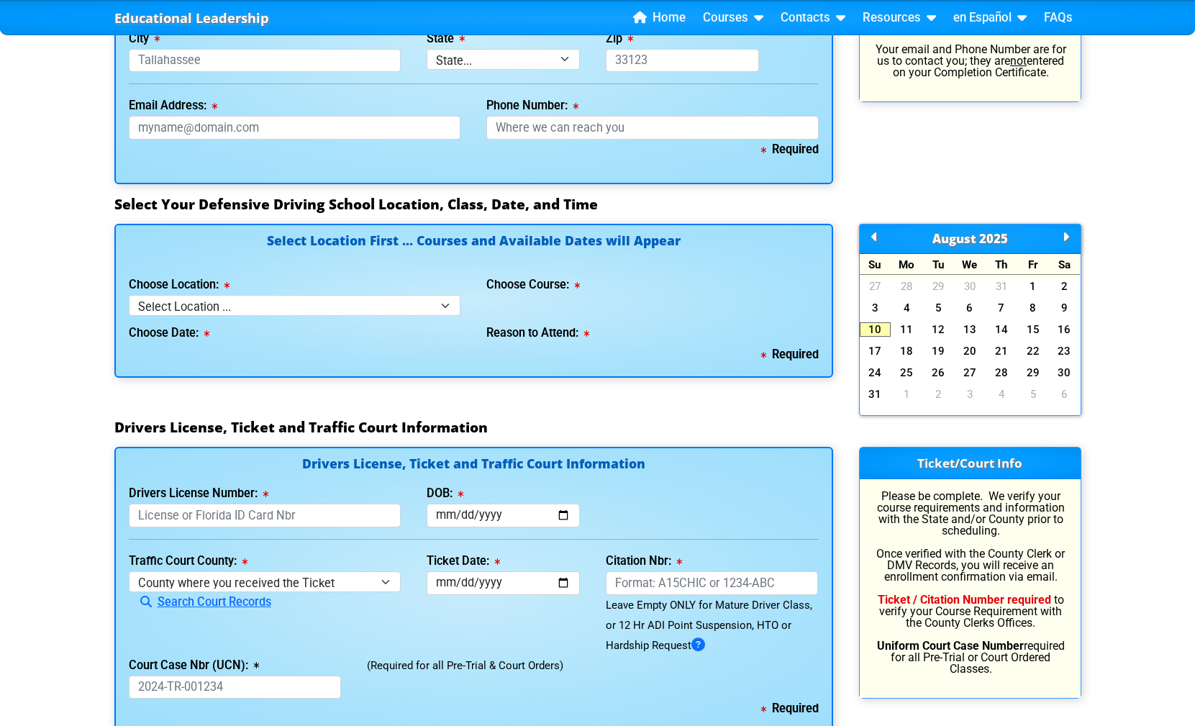
scroll to position [1205, 0]
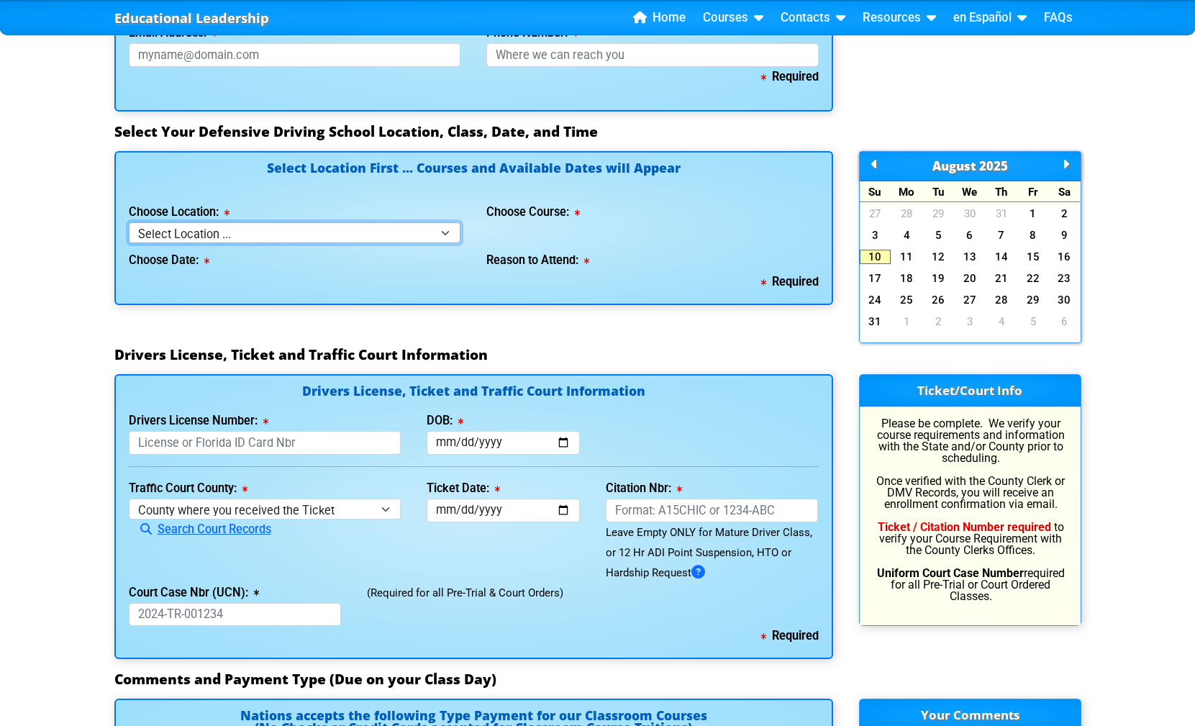
select select "2"
click option "[GEOGRAPHIC_DATA]" at bounding box center [0, 0] width 0 height 0
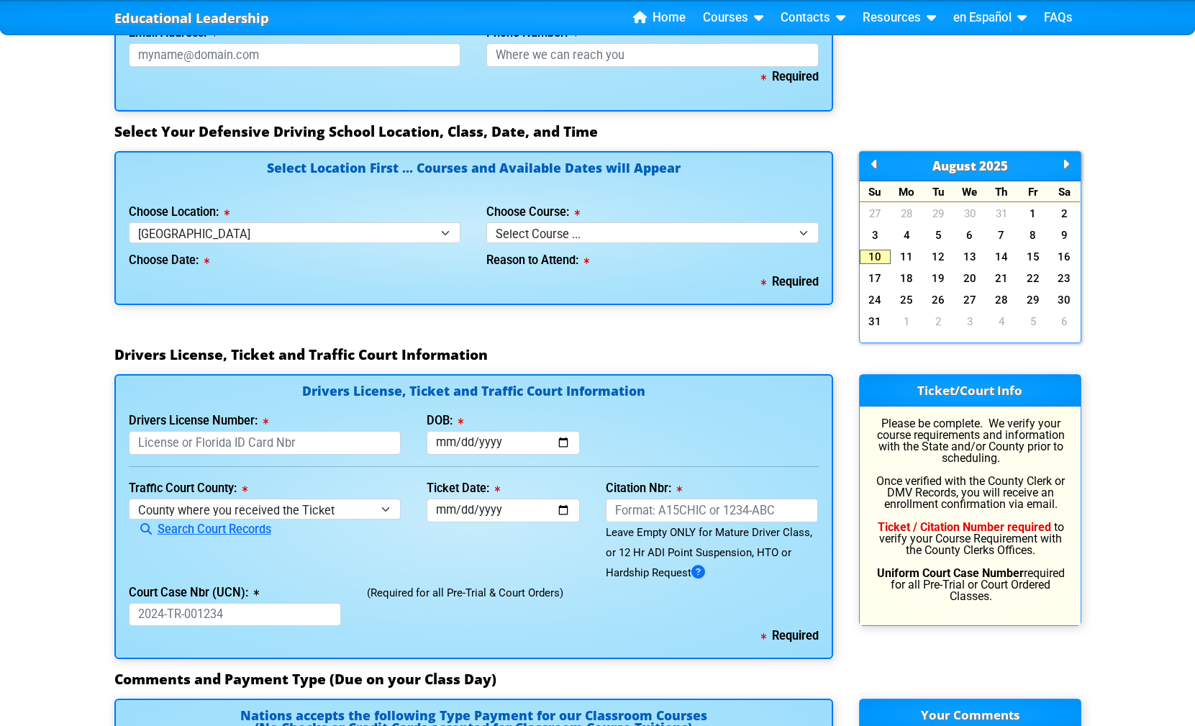
click at [578, 249] on div "Reason to Attend:" at bounding box center [652, 257] width 332 height 29
click option "Select Course ..." at bounding box center [0, 0] width 0 height 0
select select "2"
click option "4 Hour Under 25 Class (STOP or Youthful Offender)" at bounding box center [0, 0] width 0 height 0
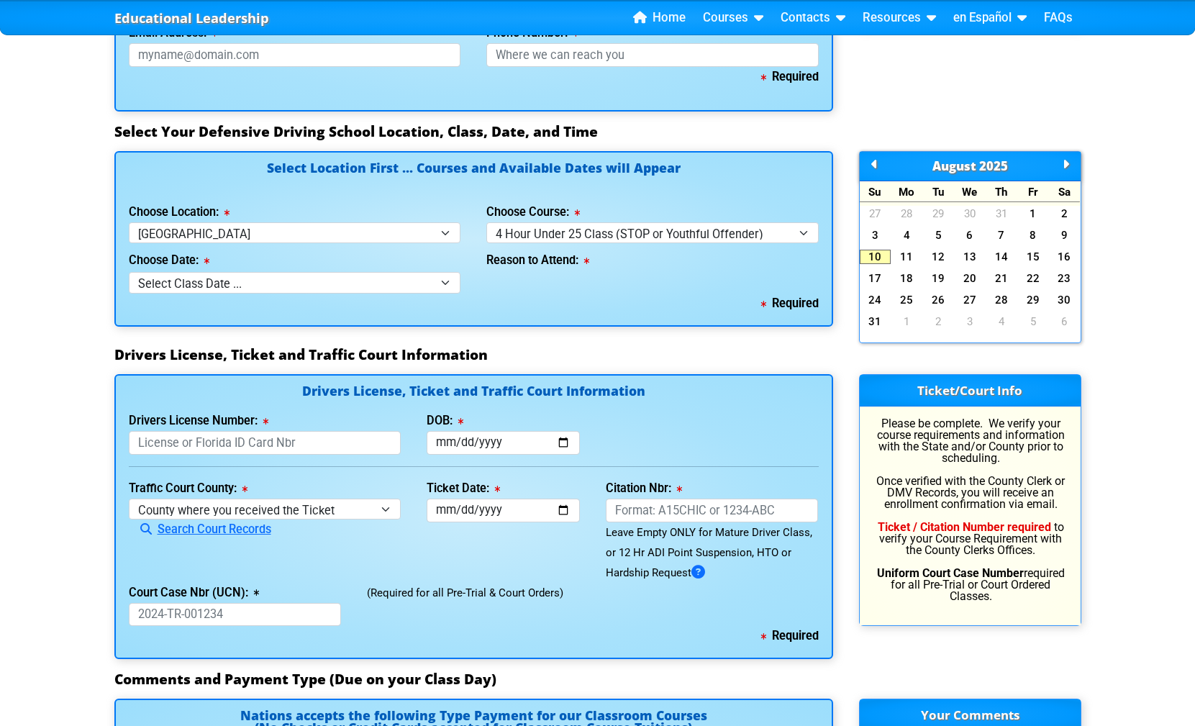
click at [399, 263] on div "Choose Date: Select Class Date ... [DATE] -- (Closed - Class Full) [DATE] -- (C…" at bounding box center [295, 268] width 332 height 50
click at [399, 272] on div "Choose Date: Select Class Date ... [DATE] -- (Closed - Class Full) [DATE] -- (C…" at bounding box center [295, 268] width 332 height 50
select select "[DATE], 3"
click option "[DATE] -- ([DATE] from 10:00am-2:00pm)" at bounding box center [0, 0] width 0 height 0
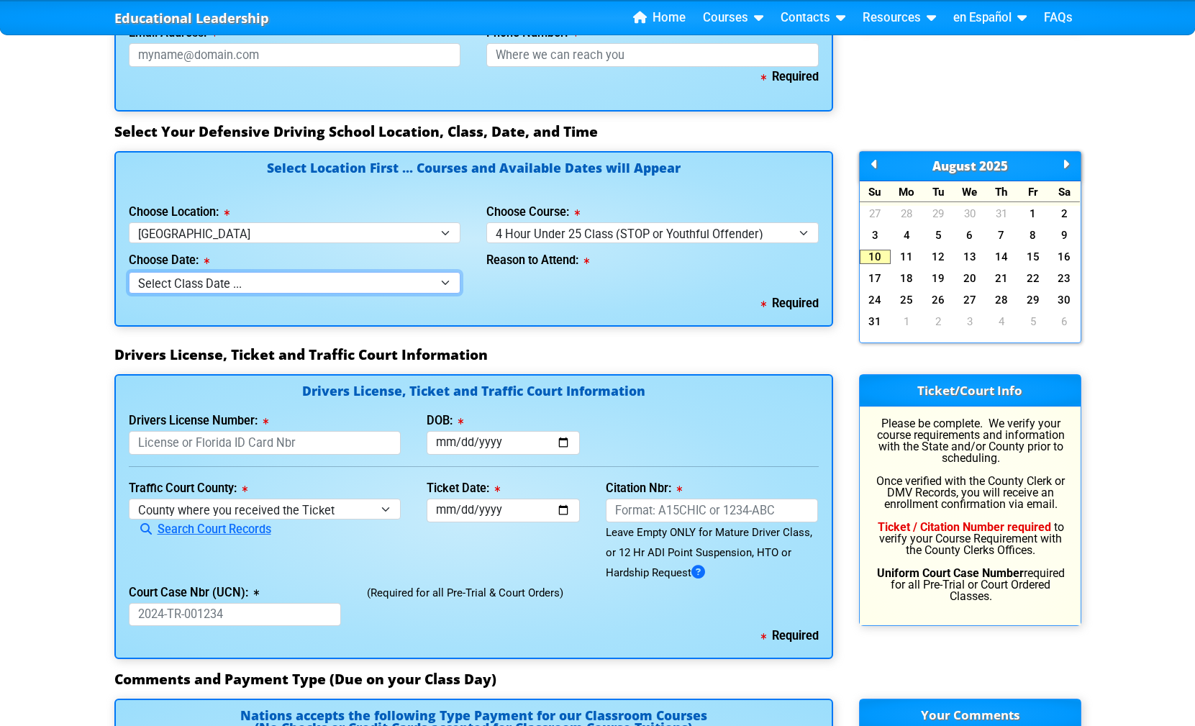
select select
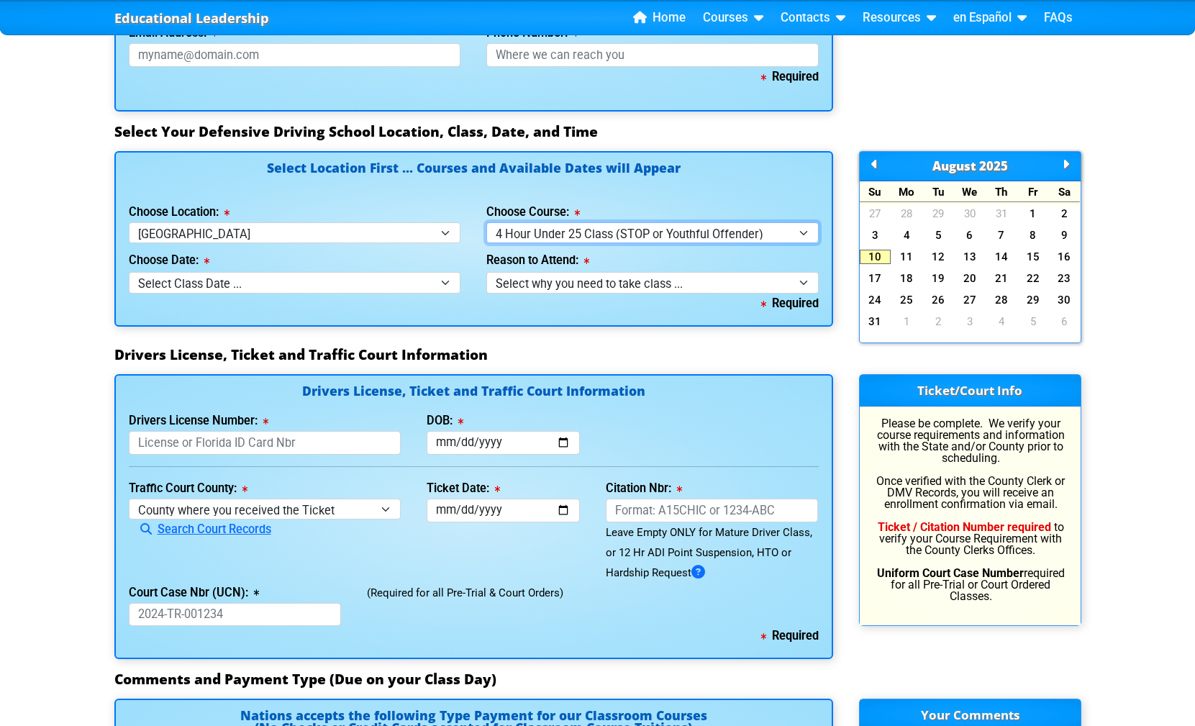
select select "8"
click option "Mature Defensive Driver for Insurance Discount Course" at bounding box center [0, 0] width 0 height 0
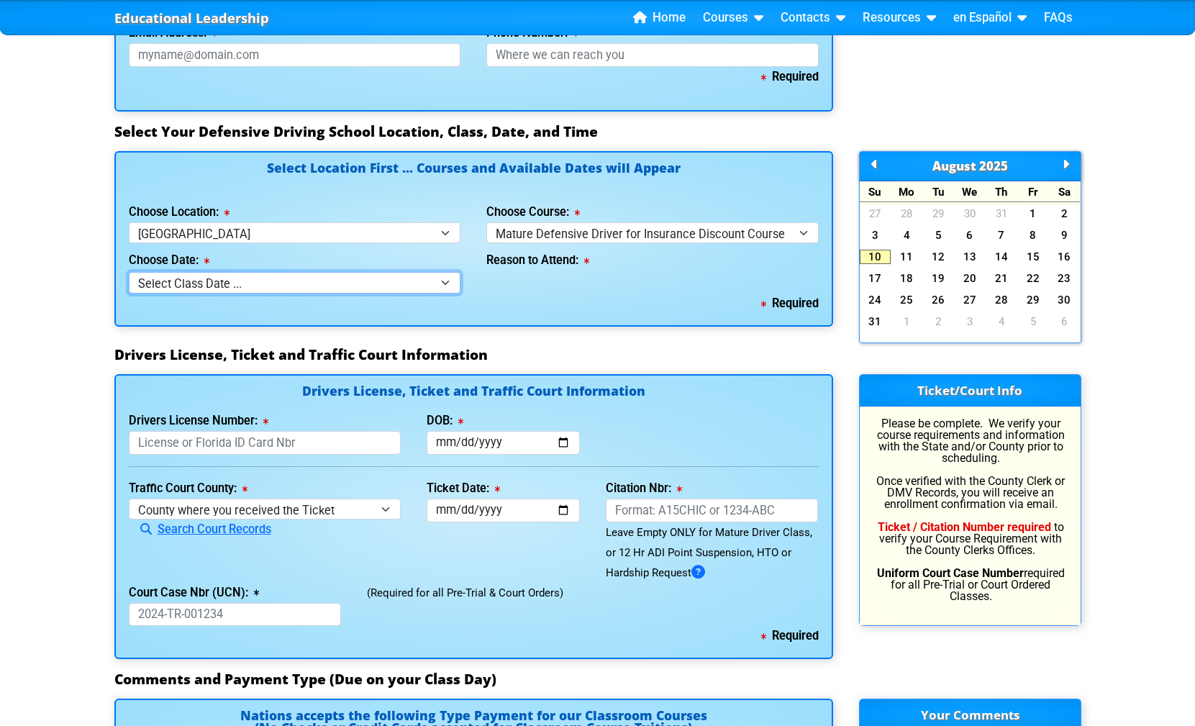
select select "[DATE], 3"
click option "[DATE] -- ([DATE] from 10:00am-2:00pm)" at bounding box center [0, 0] width 0 height 0
select select
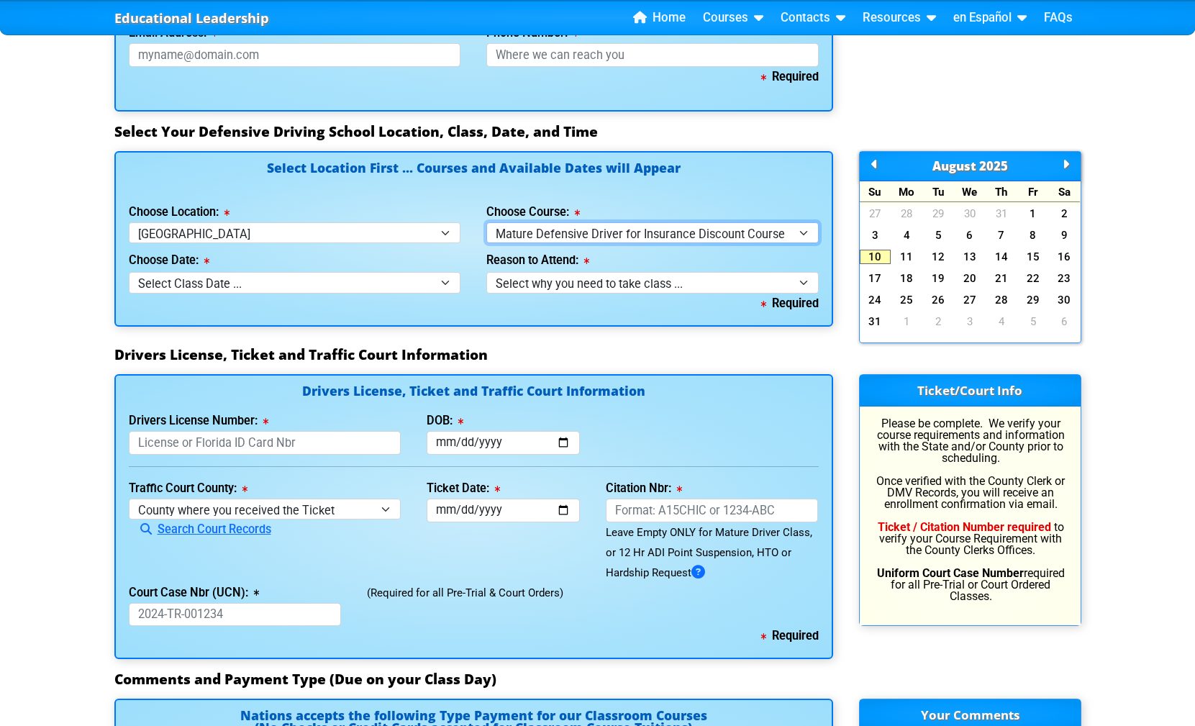
select select "4"
click option "8 Hour Aggressive Driver Course" at bounding box center [0, 0] width 0 height 0
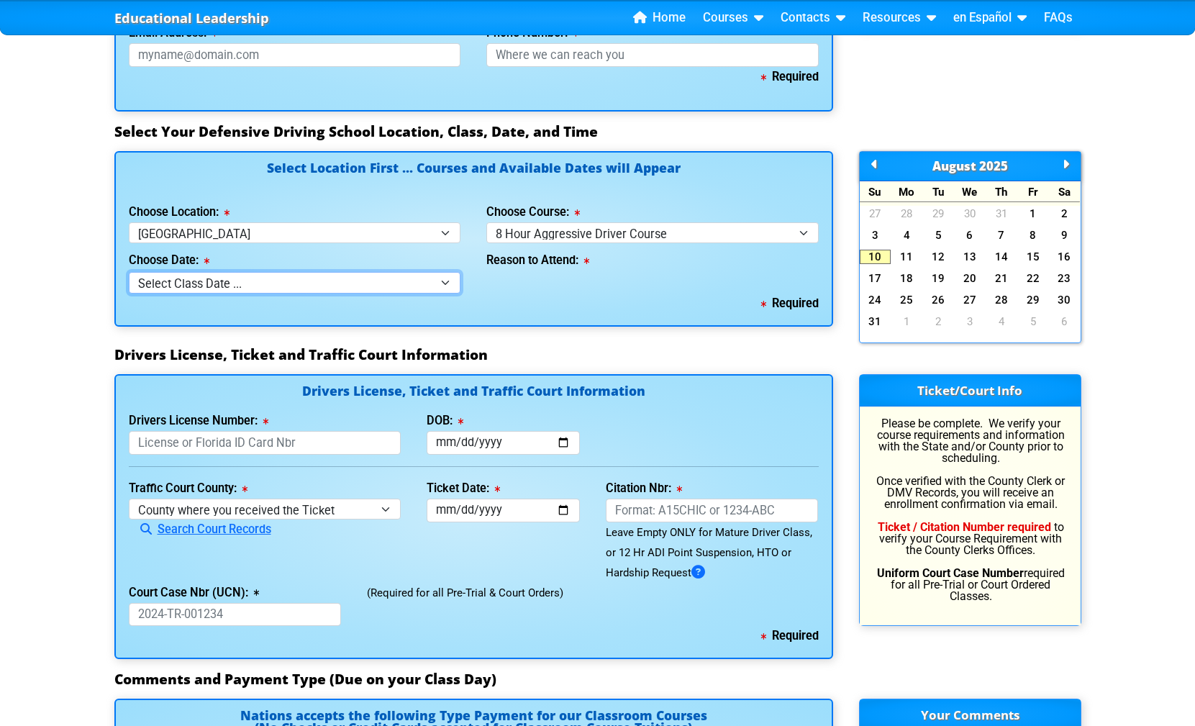
select select "[DATE], 11"
click option "[DATE] -- ([DATE] from 9:30am-6:30pm)" at bounding box center [0, 0] width 0 height 0
select select
click option "[DATE] -- ([DATE] from 9:30am-6:30pm)" at bounding box center [0, 0] width 0 height 0
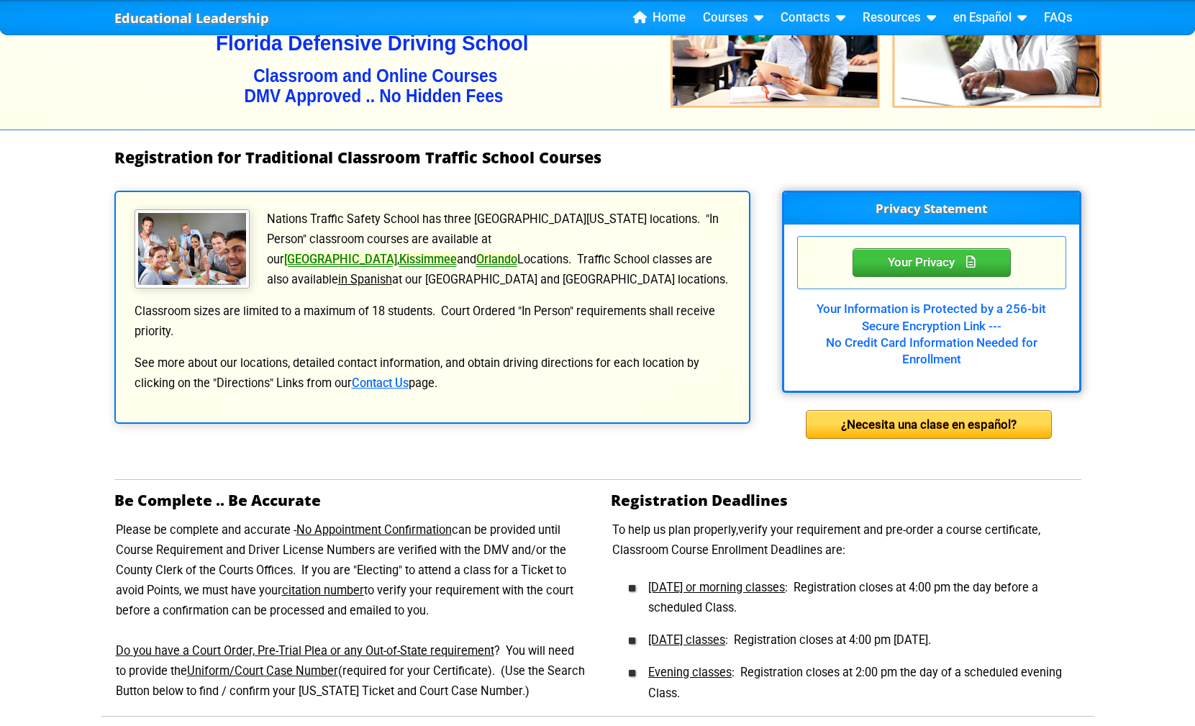
scroll to position [0, 0]
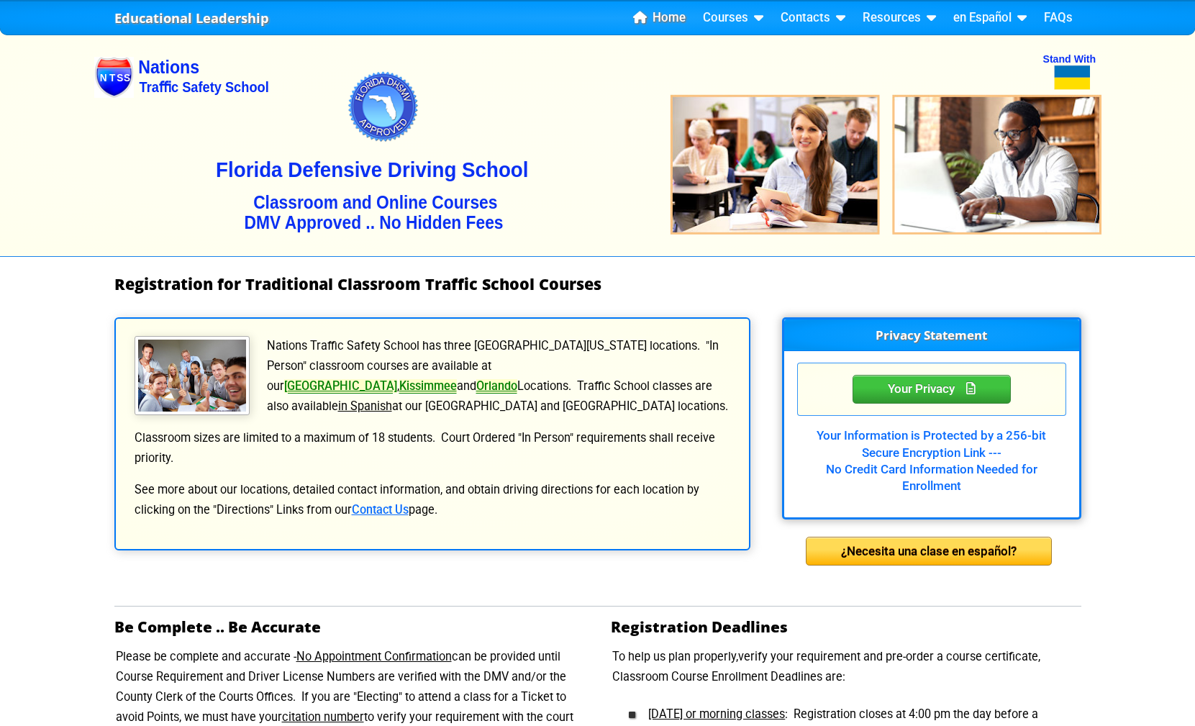
click at [669, 24] on link "Home" at bounding box center [659, 18] width 64 height 22
